Goal: Transaction & Acquisition: Purchase product/service

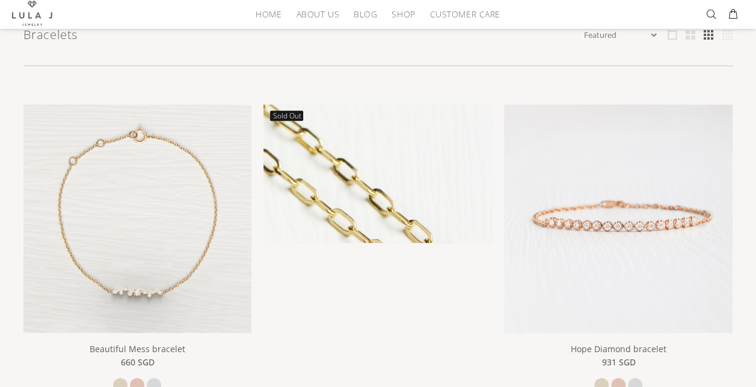
scroll to position [200, 0]
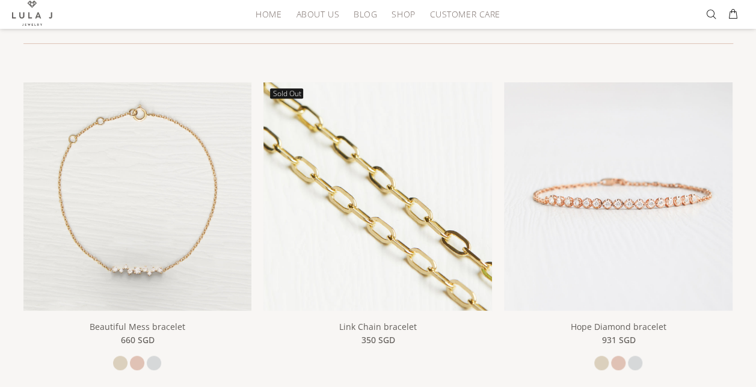
click at [418, 239] on img at bounding box center [377, 196] width 228 height 228
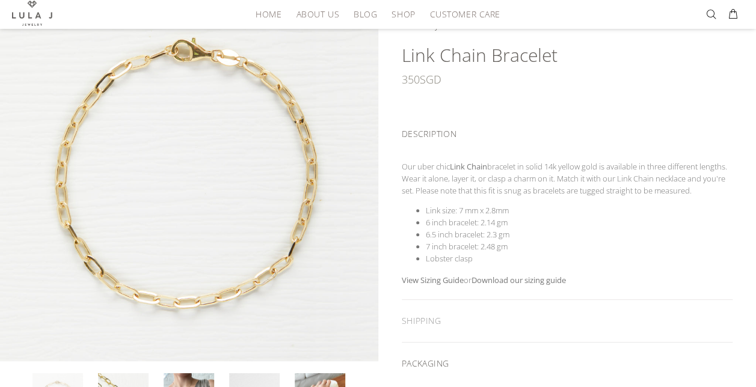
scroll to position [320, 0]
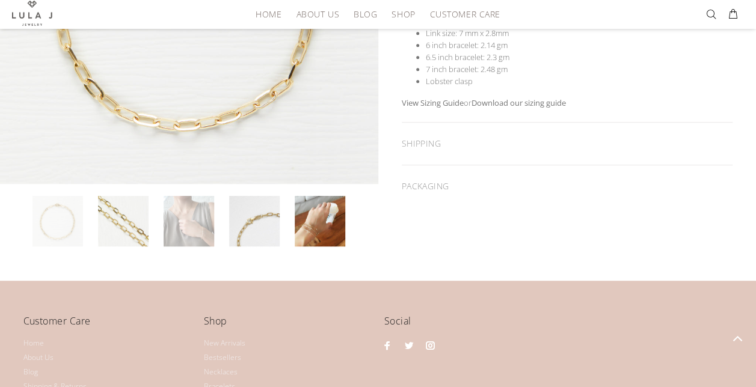
click at [213, 218] on link at bounding box center [189, 221] width 51 height 51
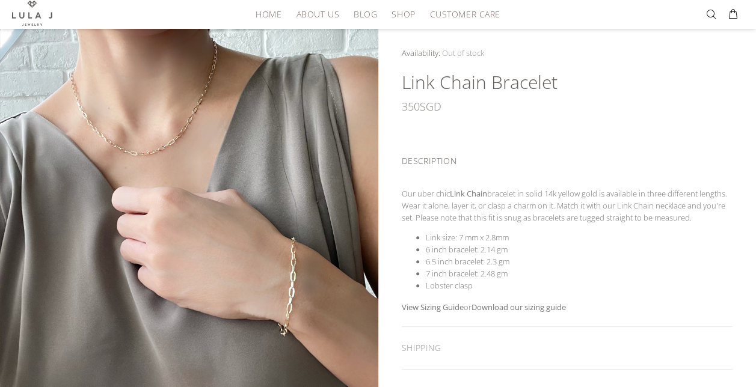
scroll to position [80, 0]
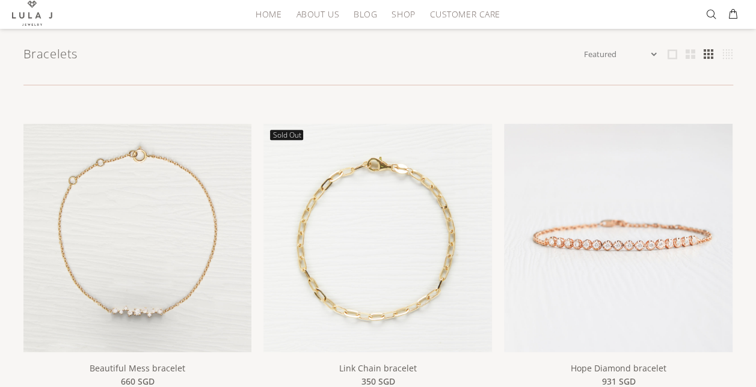
scroll to position [120, 0]
